Goal: Check status: Check status

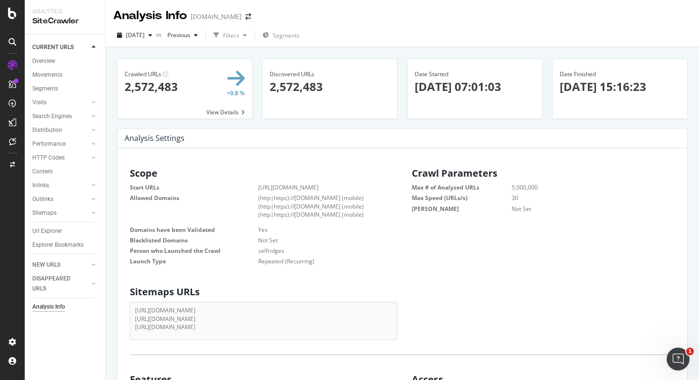
scroll to position [152, 267]
click at [152, 32] on icon "button" at bounding box center [150, 35] width 4 height 6
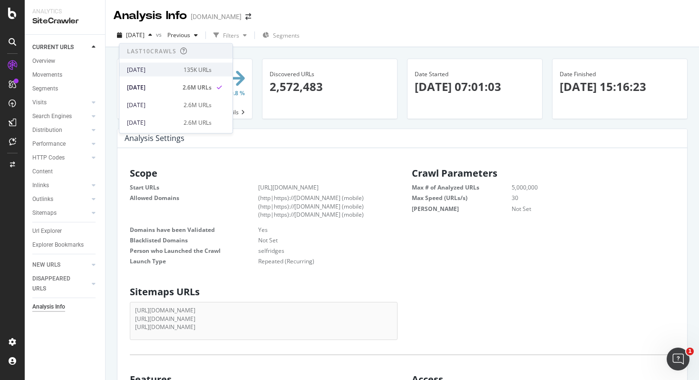
click at [184, 69] on div "135K URLs" at bounding box center [198, 69] width 28 height 9
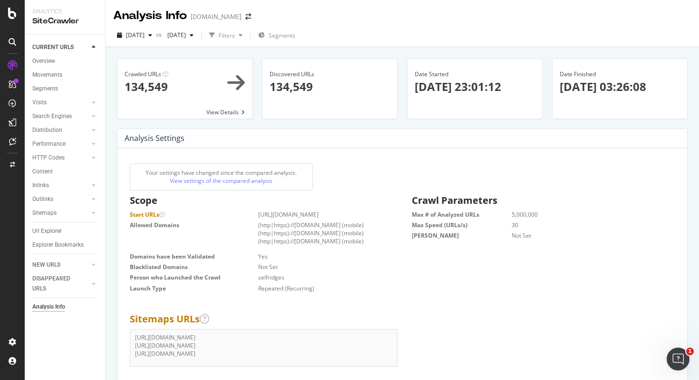
drag, startPoint x: 411, startPoint y: 68, endPoint x: 678, endPoint y: 87, distance: 267.0
click at [678, 87] on div "Crawled URLs 134,549 View Details Discovered URLs 134,549 Date Started [DATE] 2…" at bounding box center [402, 94] width 580 height 70
copy div "Date Started [DATE] 23:01:12 Date Finished [DATE] 03:26:08"
click at [440, 129] on div "Analysis Settings" at bounding box center [402, 138] width 570 height 19
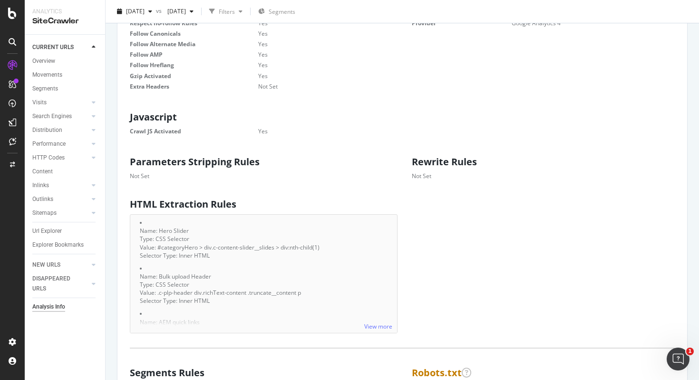
scroll to position [523, 0]
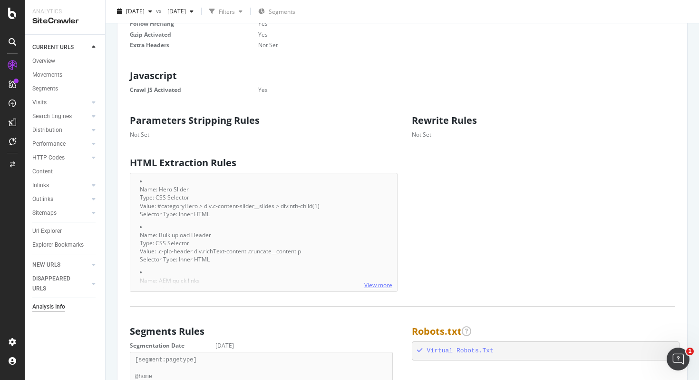
click at [378, 281] on link "View more" at bounding box center [378, 285] width 28 height 8
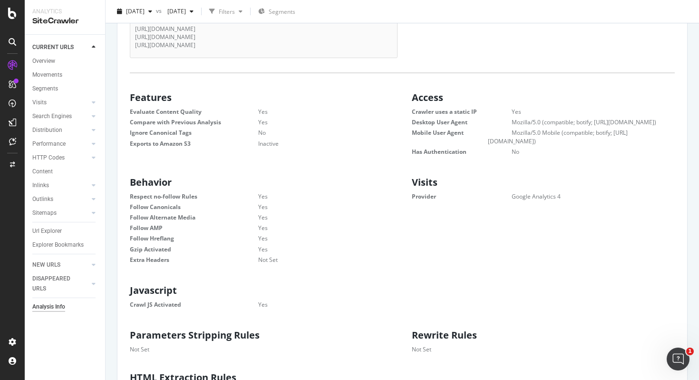
scroll to position [324, 0]
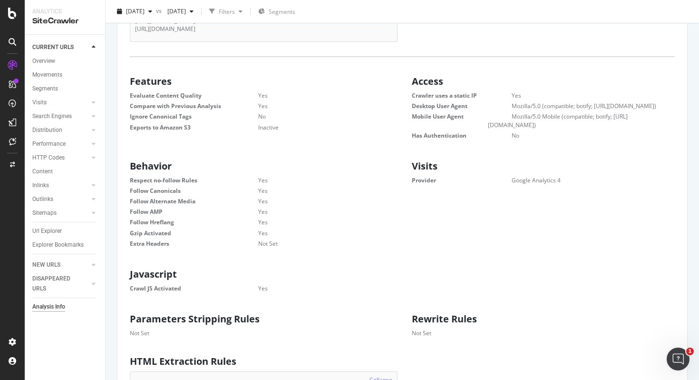
drag, startPoint x: 188, startPoint y: 281, endPoint x: 128, endPoint y: 277, distance: 60.1
click at [128, 277] on div "Javascript Crawl JS Activated Yes" at bounding box center [261, 279] width 282 height 30
